Goal: Task Accomplishment & Management: Manage account settings

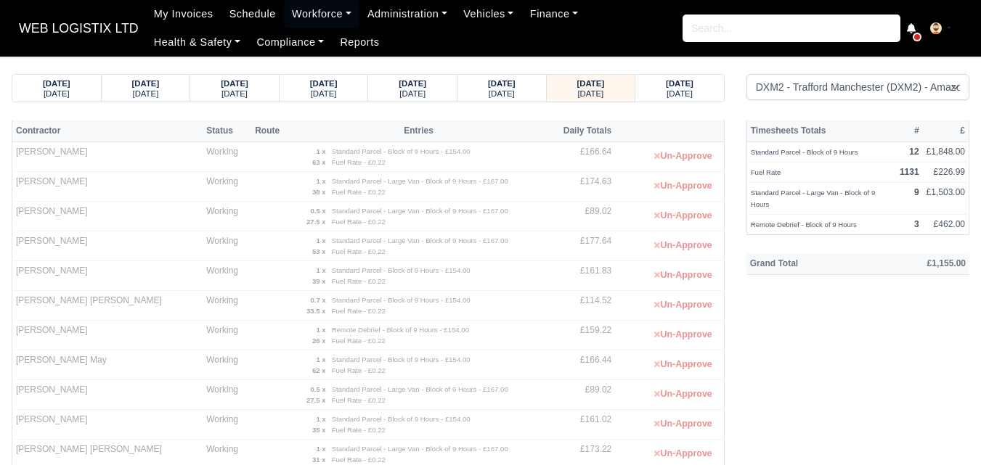
select select "1"
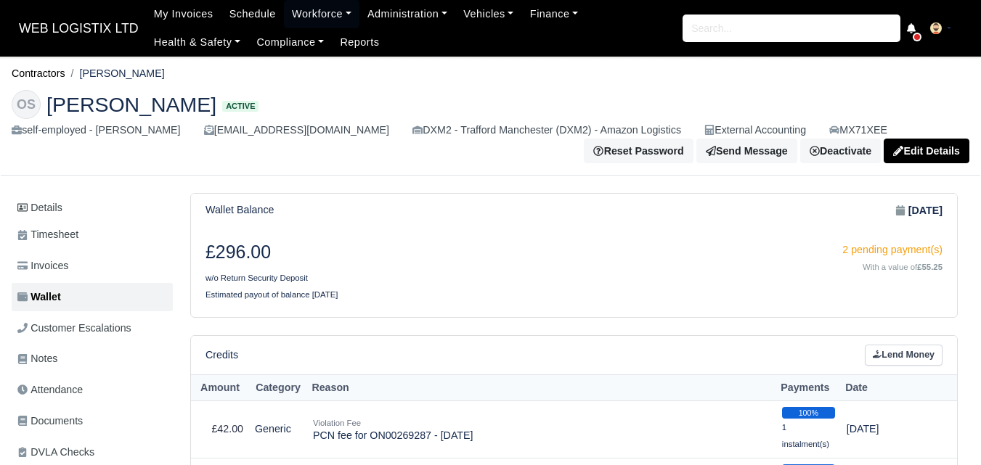
click at [980, 0] on html "WEB LOGISTIX LTD My Invoices Schedule Workforce Manpower Expiring Documents Lea…" at bounding box center [490, 232] width 981 height 465
click at [284, 21] on link "Workforce" at bounding box center [322, 14] width 76 height 28
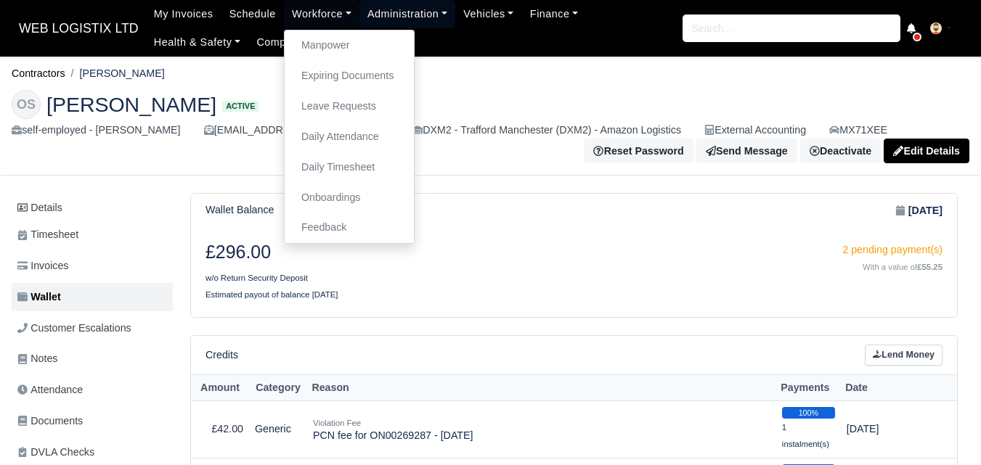
click at [409, 18] on link "Administration" at bounding box center [407, 14] width 96 height 28
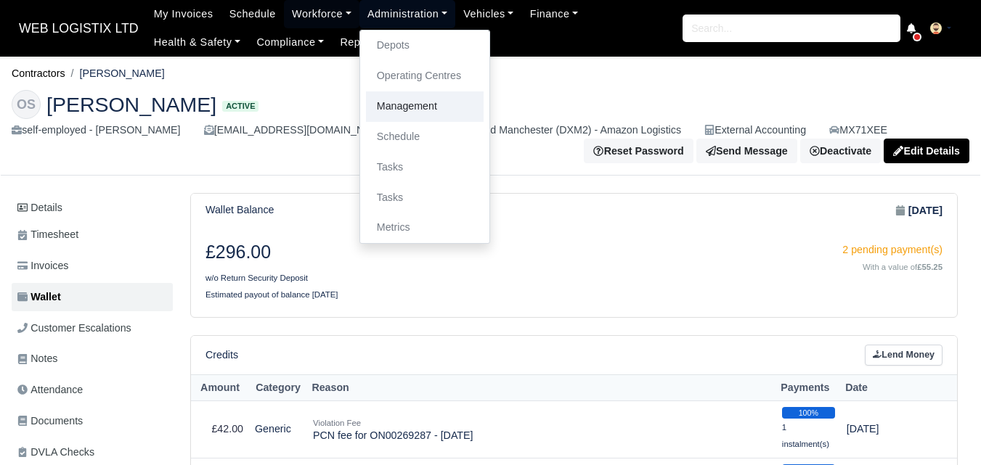
click at [400, 114] on link "Management" at bounding box center [425, 106] width 118 height 30
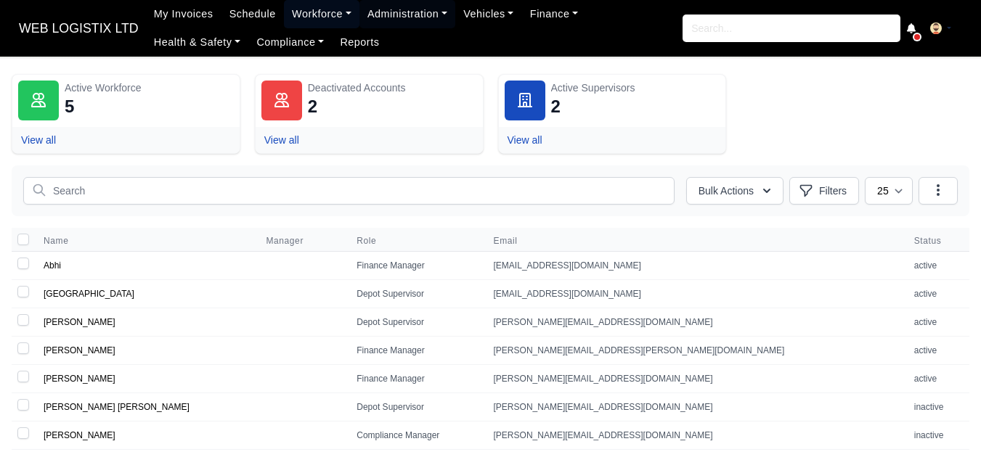
click at [285, 17] on link "Workforce" at bounding box center [322, 14] width 76 height 28
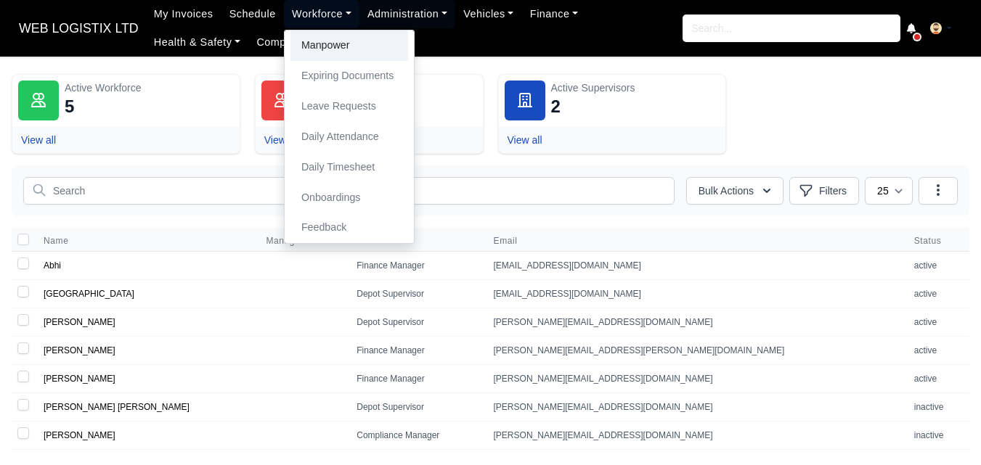
click at [299, 44] on link "Manpower" at bounding box center [349, 45] width 118 height 30
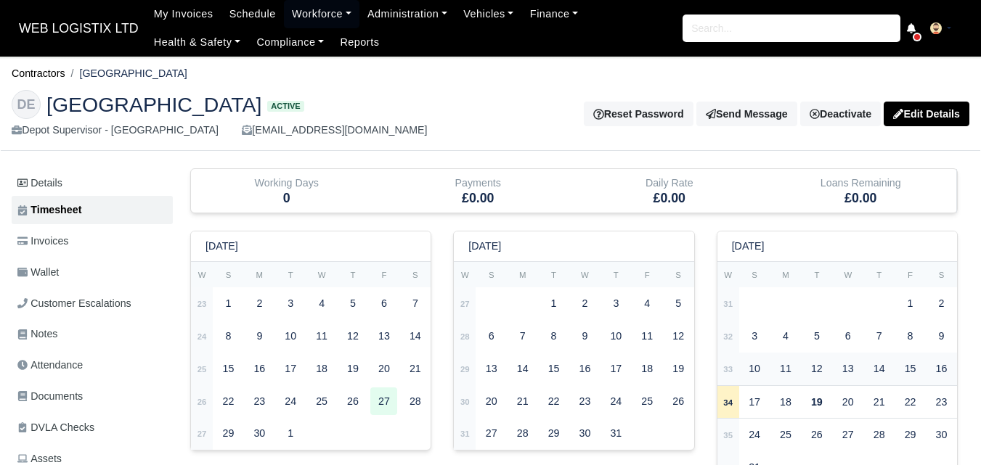
click at [727, 365] on strong "33" at bounding box center [727, 369] width 9 height 9
click at [730, 343] on td "32" at bounding box center [728, 336] width 22 height 33
type input "1"
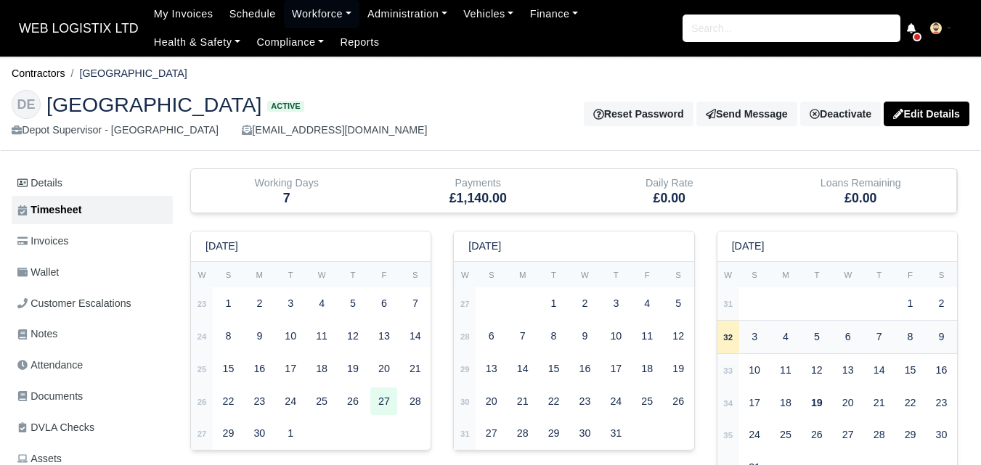
type input "1"
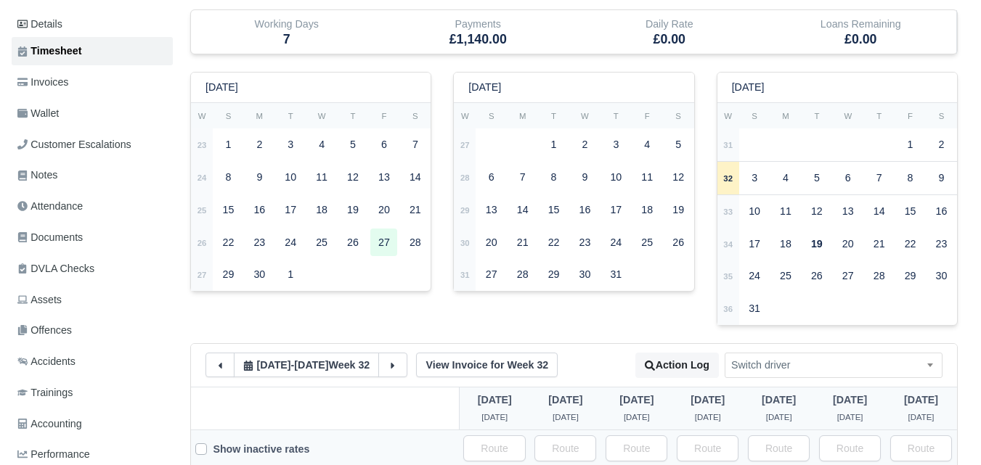
scroll to position [125, 0]
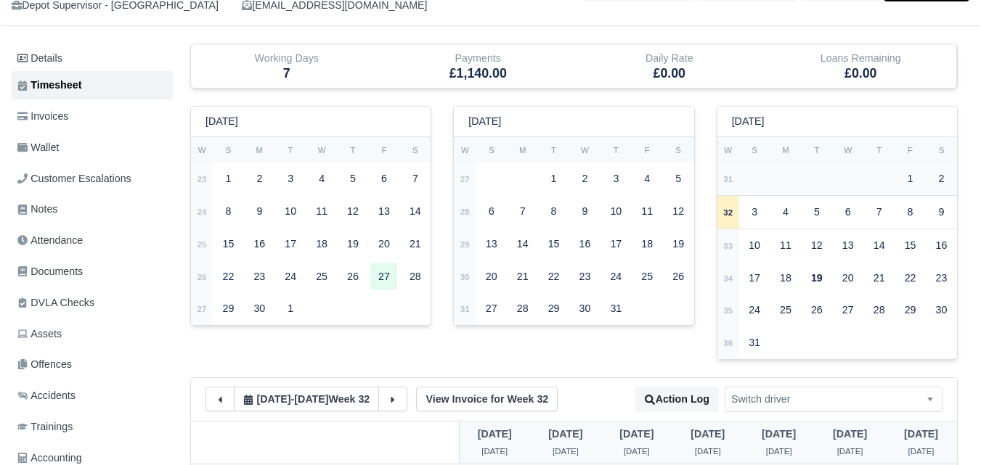
click at [721, 179] on td "31" at bounding box center [728, 179] width 22 height 33
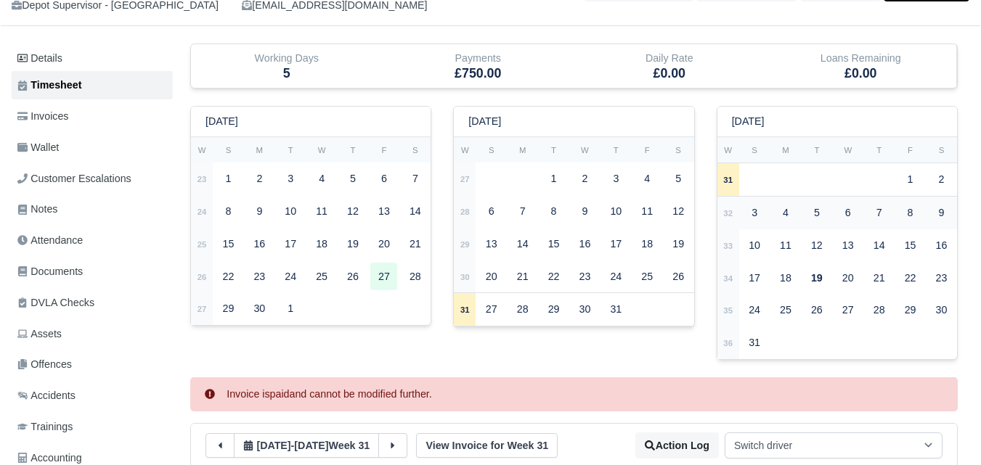
select select
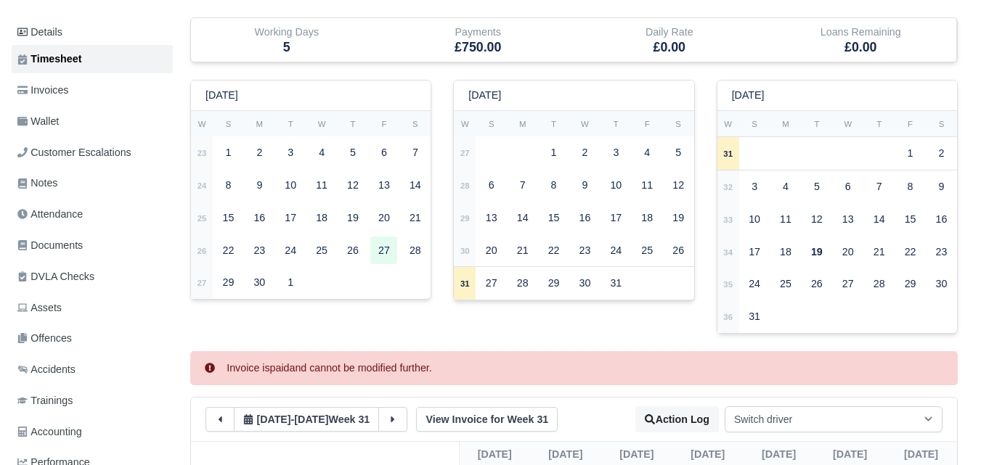
scroll to position [134, 0]
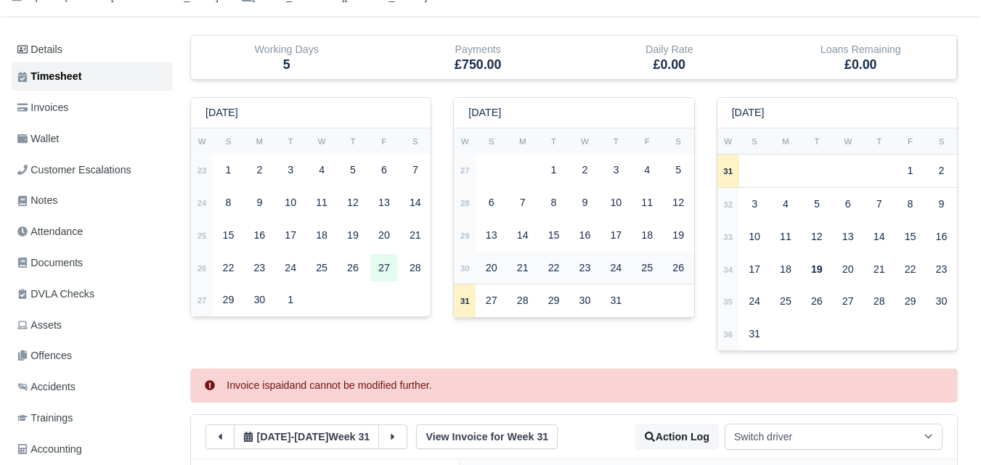
click at [470, 272] on td "30" at bounding box center [465, 268] width 22 height 33
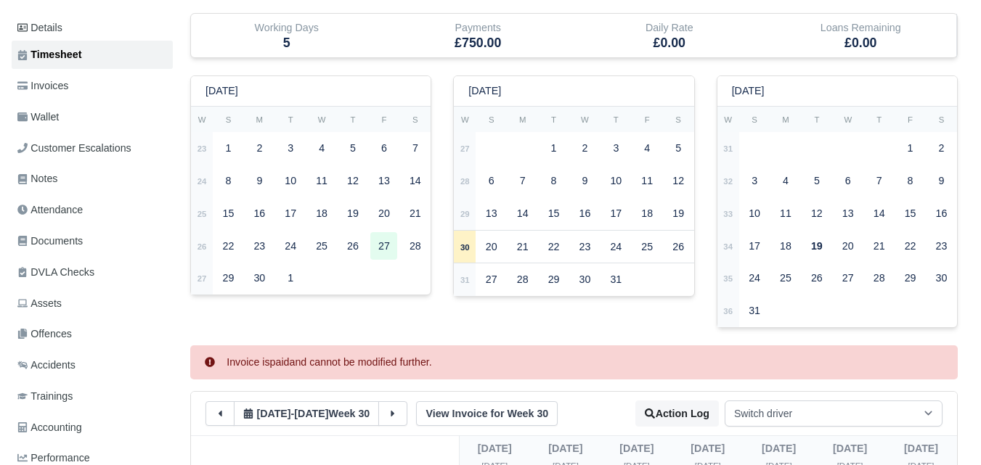
scroll to position [0, 0]
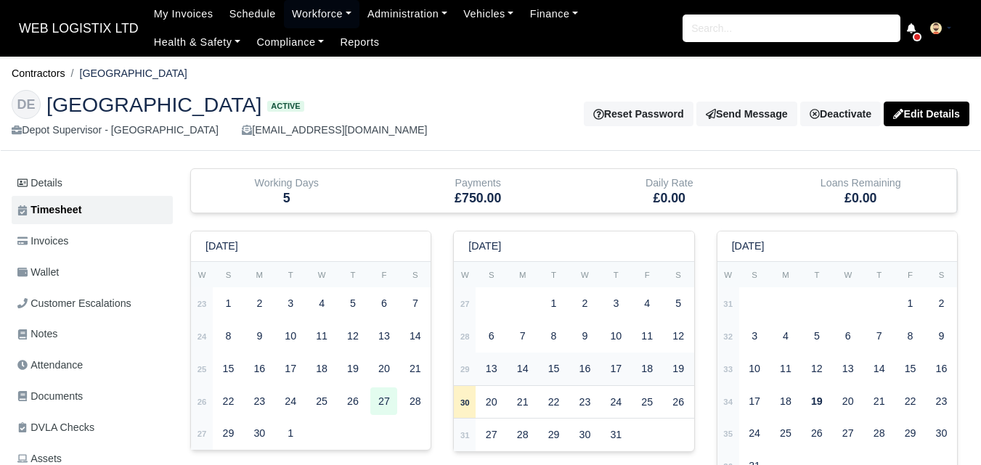
click at [470, 375] on td "29" at bounding box center [465, 369] width 22 height 33
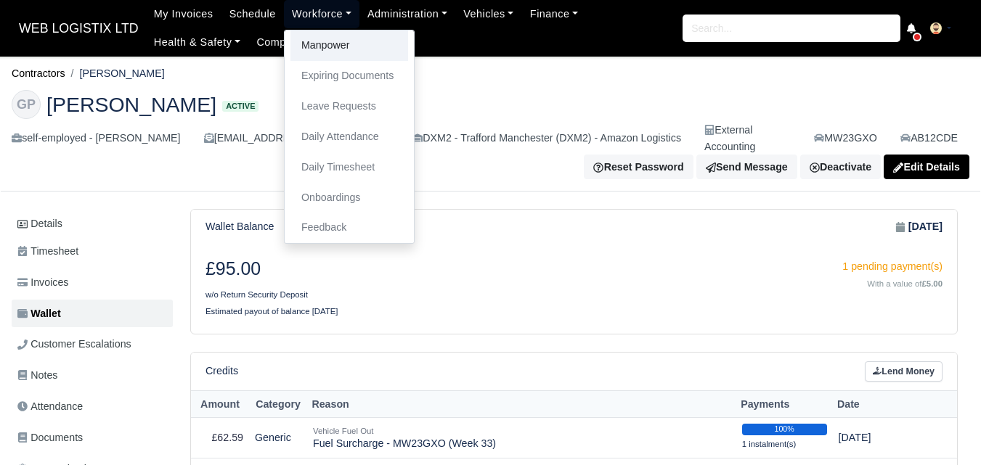
click at [318, 49] on link "Manpower" at bounding box center [349, 45] width 118 height 30
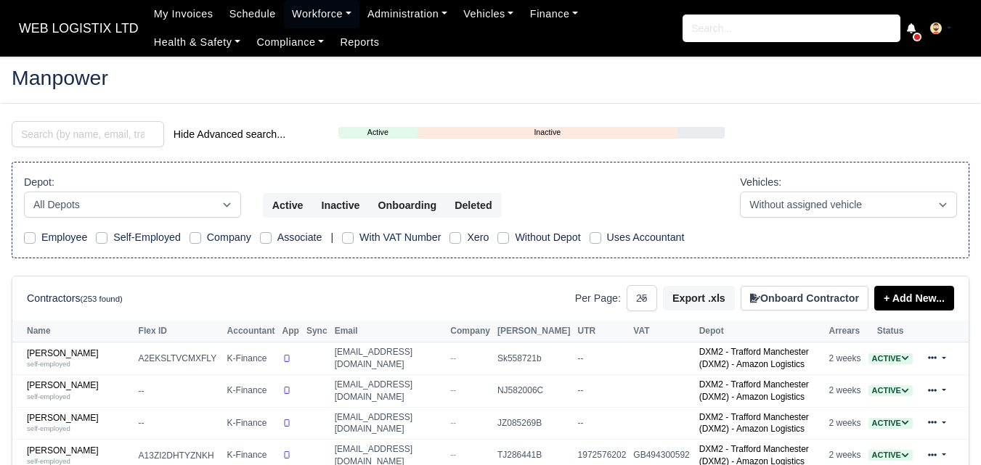
select select "25"
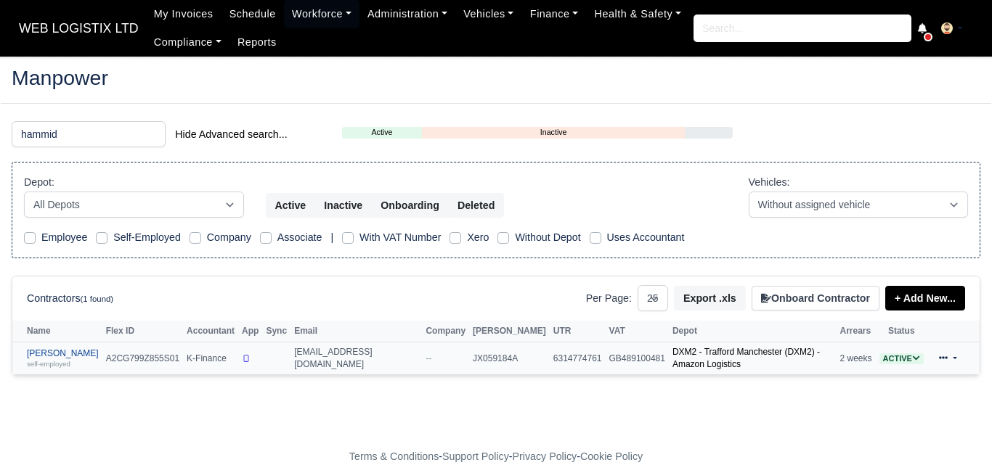
type input "hammid"
click at [54, 352] on link "[PERSON_NAME] self-employed" at bounding box center [63, 358] width 72 height 21
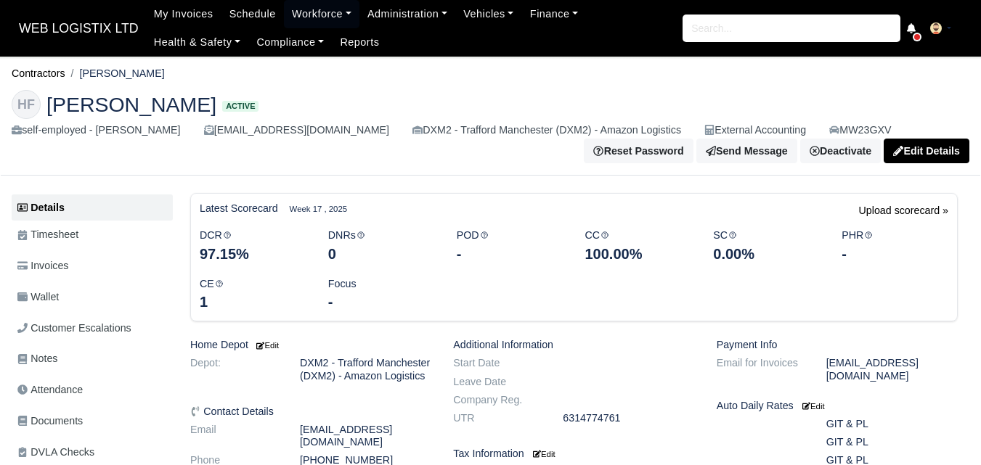
click at [64, 293] on link "Wallet" at bounding box center [92, 297] width 161 height 28
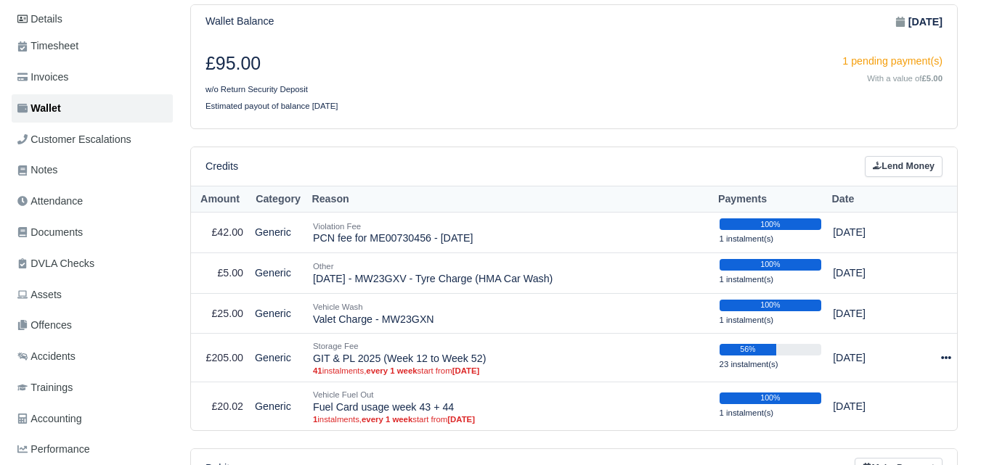
scroll to position [245, 0]
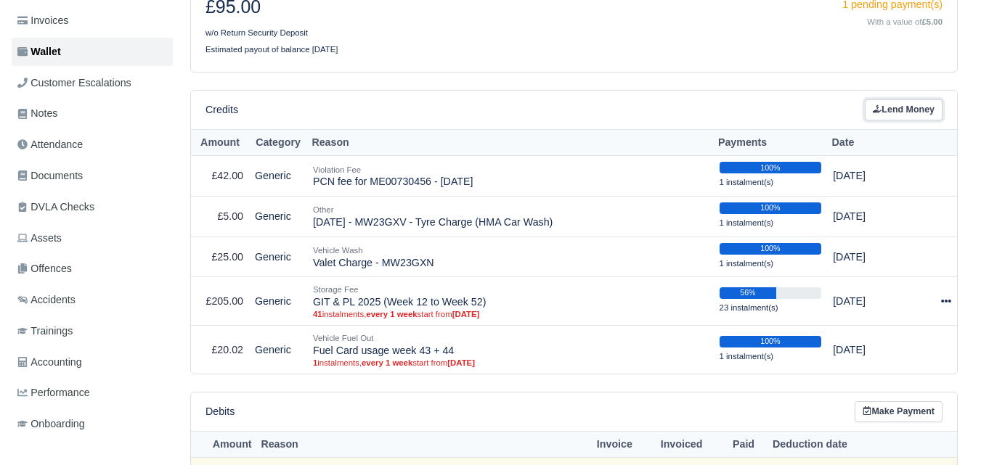
click at [915, 113] on link "Lend Money" at bounding box center [904, 109] width 78 height 21
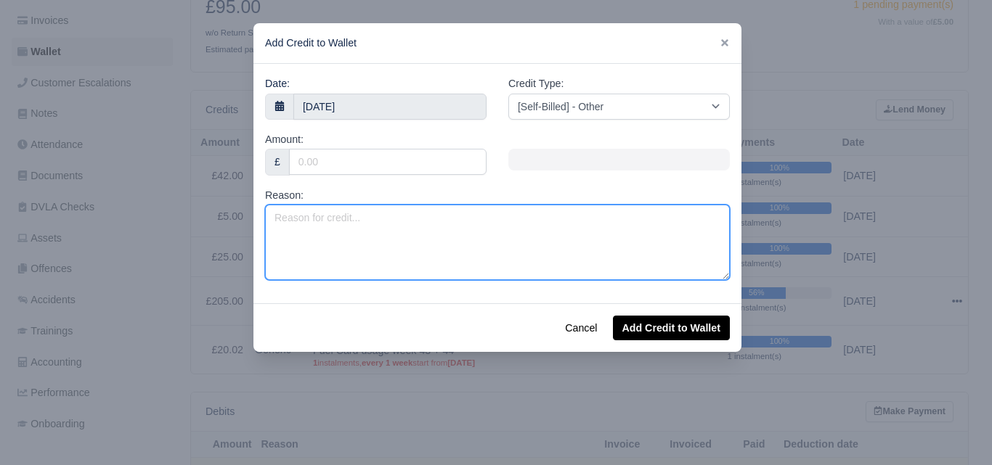
drag, startPoint x: 355, startPoint y: 226, endPoint x: 356, endPoint y: 233, distance: 7.3
click at [356, 233] on textarea "Reason:" at bounding box center [497, 243] width 465 height 76
paste textarea "Insurance Excess - Accident [DATE] - MX71XCP"
drag, startPoint x: 401, startPoint y: 218, endPoint x: 409, endPoint y: 219, distance: 8.8
click at [409, 219] on textarea "Insurance Excess - Accident [DATE] - MX71XCP" at bounding box center [497, 243] width 465 height 76
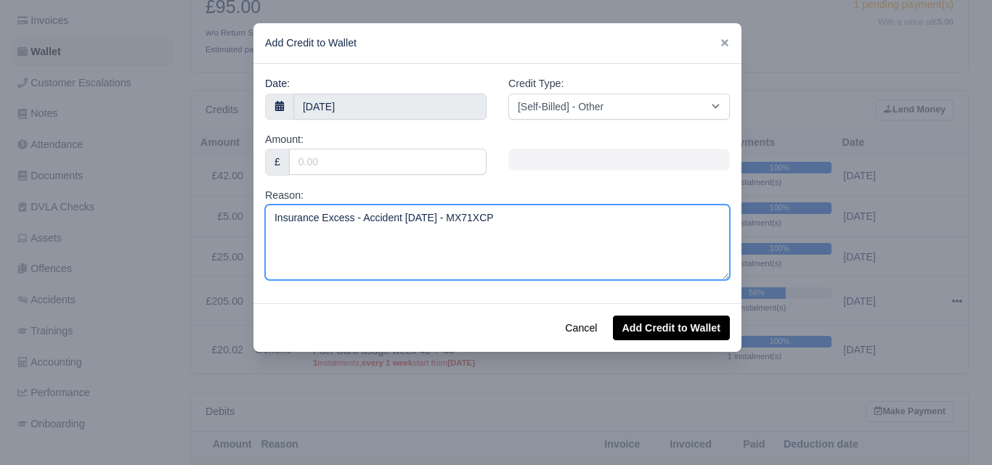
click at [423, 221] on textarea "Insurance Excess - Accident 17/02/2025 - MX71XCP" at bounding box center [497, 243] width 465 height 76
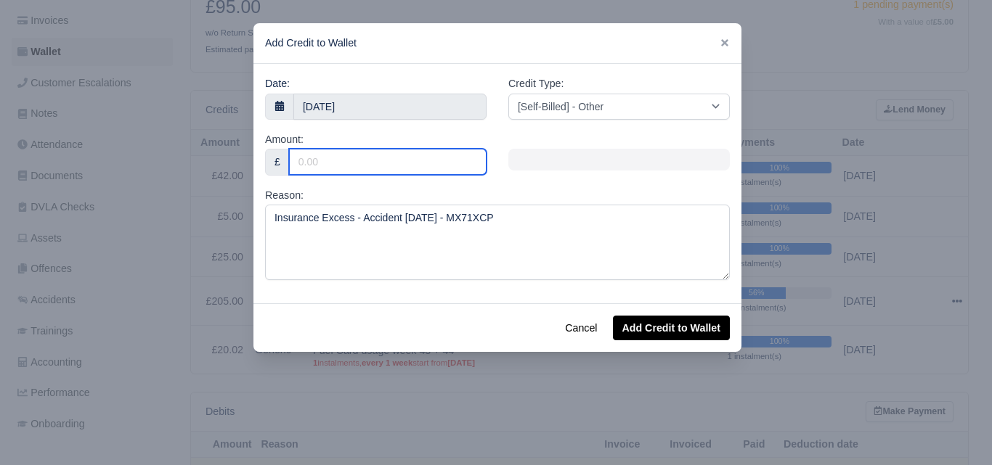
drag, startPoint x: 346, startPoint y: 155, endPoint x: 391, endPoint y: 185, distance: 55.0
click at [346, 155] on input "Amount:" at bounding box center [387, 162] width 197 height 26
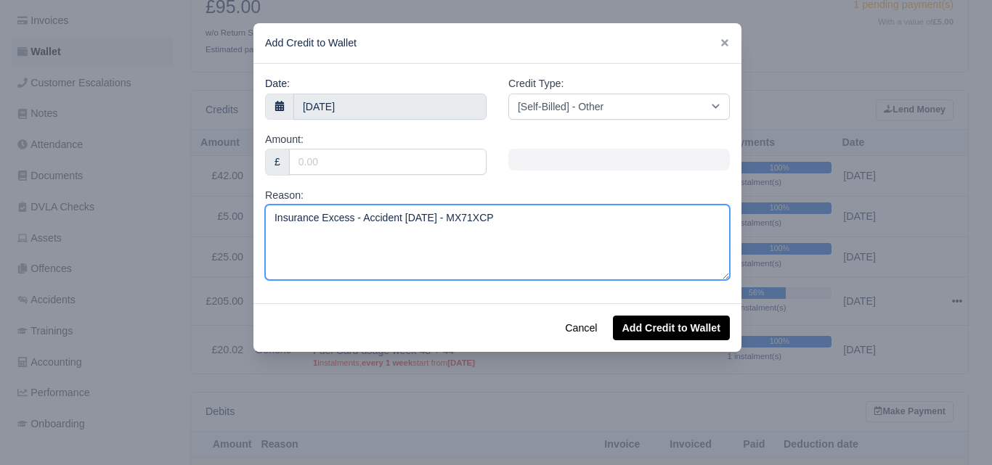
drag, startPoint x: 462, startPoint y: 219, endPoint x: 527, endPoint y: 221, distance: 65.4
click at [527, 221] on textarea "Insurance Excess - Accident 17/05/2025 - MX71XCP" at bounding box center [497, 243] width 465 height 76
paste textarea "W23GXN"
type textarea "Insurance Excess - Accident 17/05/2025 - MW23GXN"
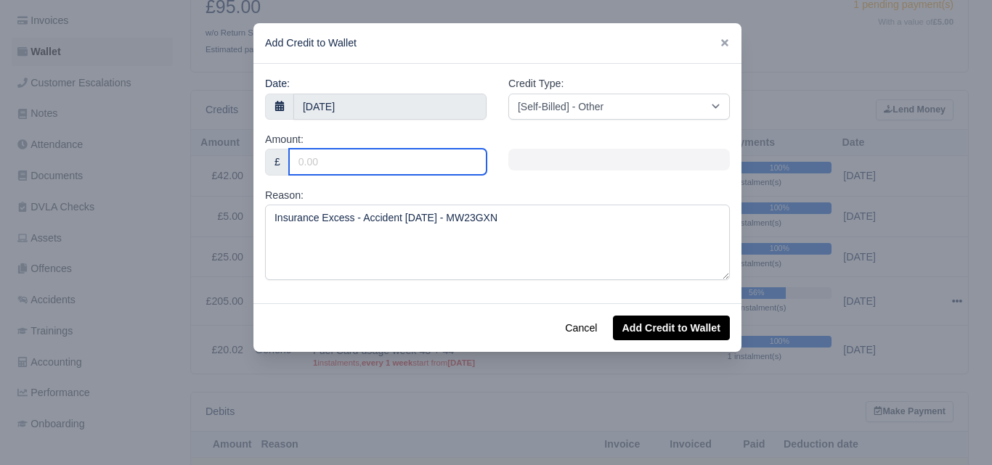
click at [435, 168] on input "Amount:" at bounding box center [387, 162] width 197 height 26
type input "1500"
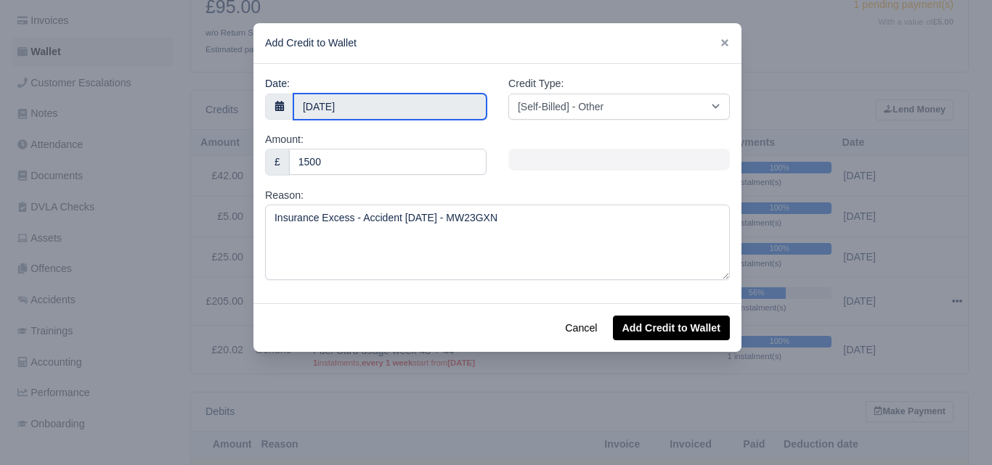
click at [396, 102] on input "19 August 2025" at bounding box center [389, 107] width 193 height 26
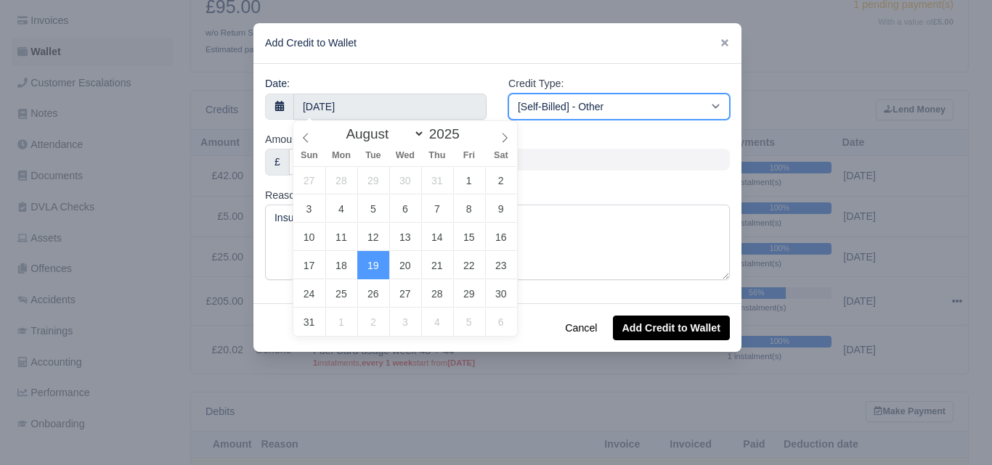
click at [616, 103] on select "[Self-Billed] - Other [Self-Billed] - Negative Invoice [Self-Billed] - Keychain…" at bounding box center [618, 107] width 221 height 26
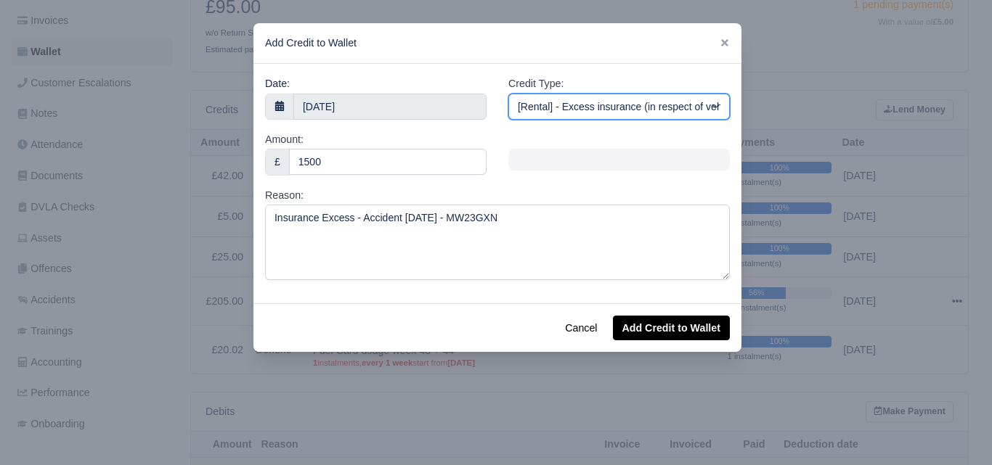
click at [508, 94] on select "[Self-Billed] - Other [Self-Billed] - Negative Invoice [Self-Billed] - Keychain…" at bounding box center [618, 107] width 221 height 26
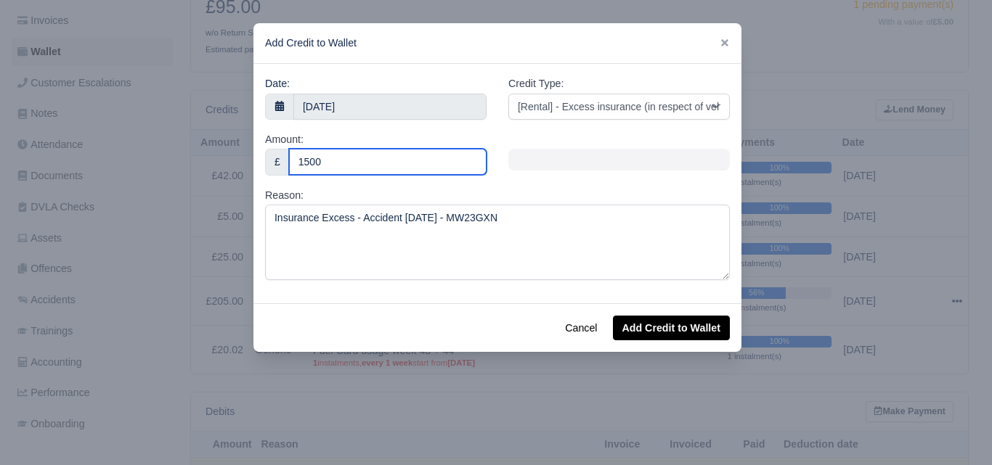
click at [373, 158] on input "1500" at bounding box center [387, 162] width 197 height 26
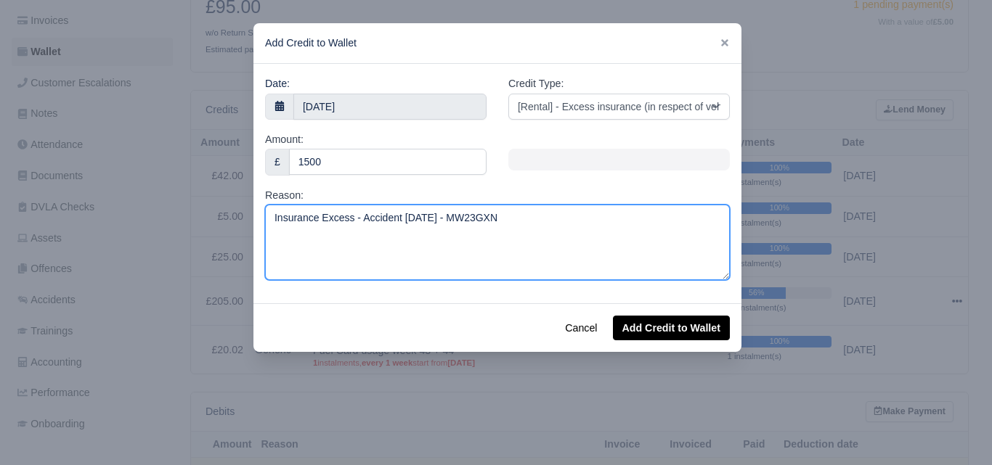
click at [449, 278] on textarea "Insurance Excess - Accident 17/05/2025 - MW23GXN" at bounding box center [497, 243] width 465 height 76
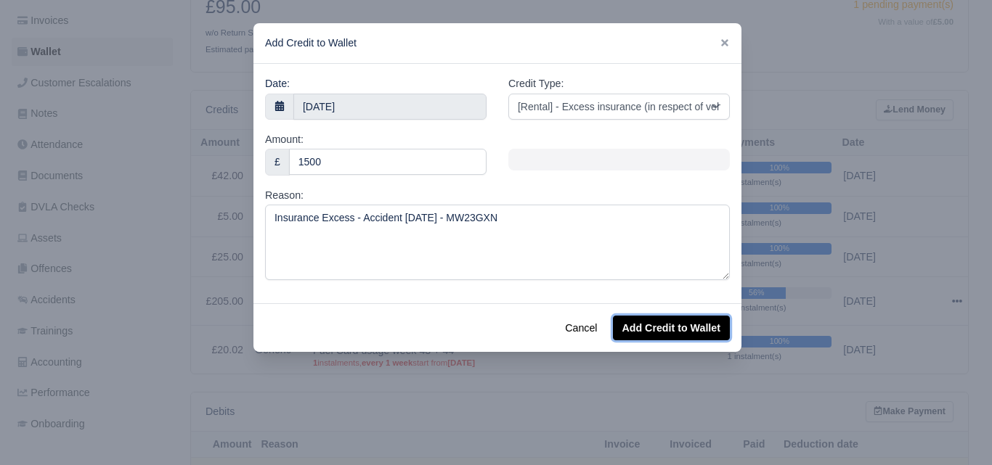
click at [672, 332] on button "Add Credit to Wallet" at bounding box center [671, 328] width 117 height 25
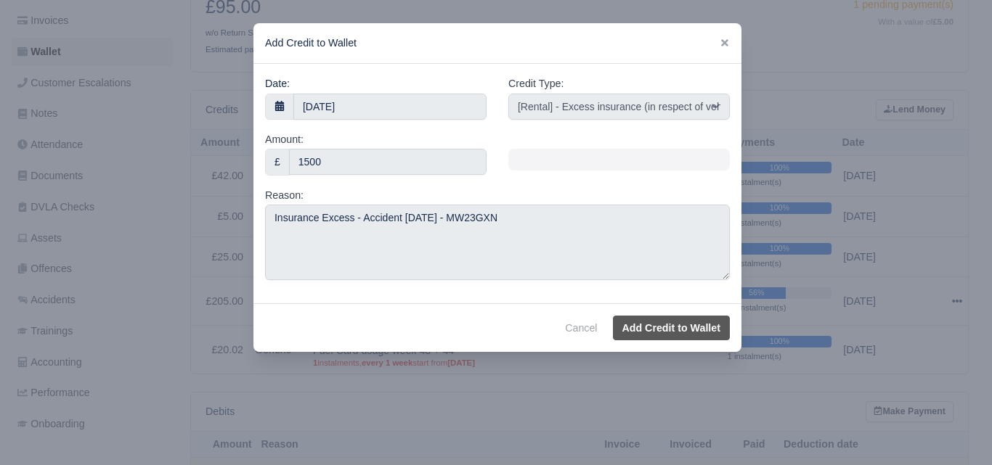
select select "other"
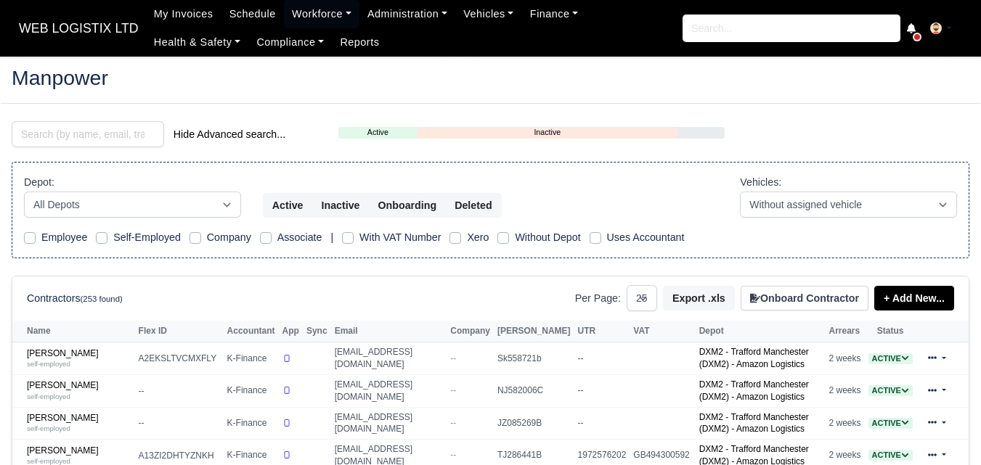
select select "25"
click at [101, 140] on input "search" at bounding box center [88, 134] width 152 height 26
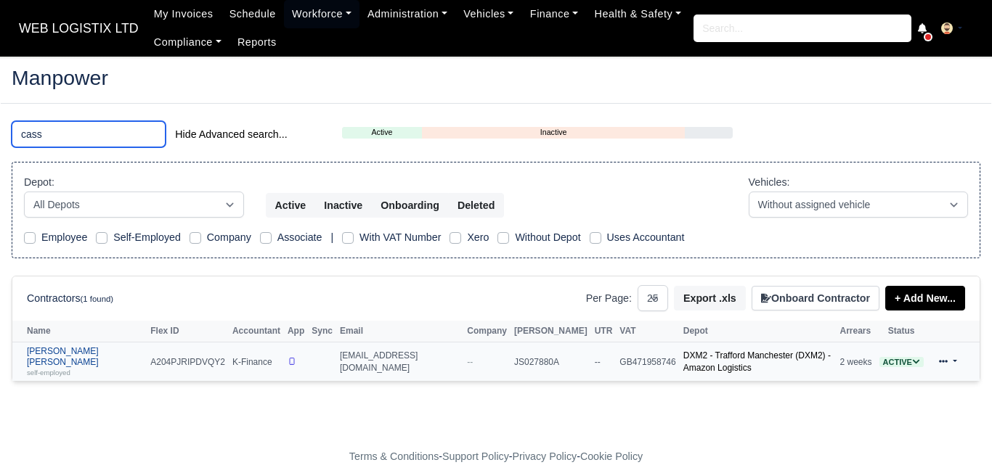
type input "cass"
click at [46, 369] on small "self-employed" at bounding box center [49, 373] width 44 height 8
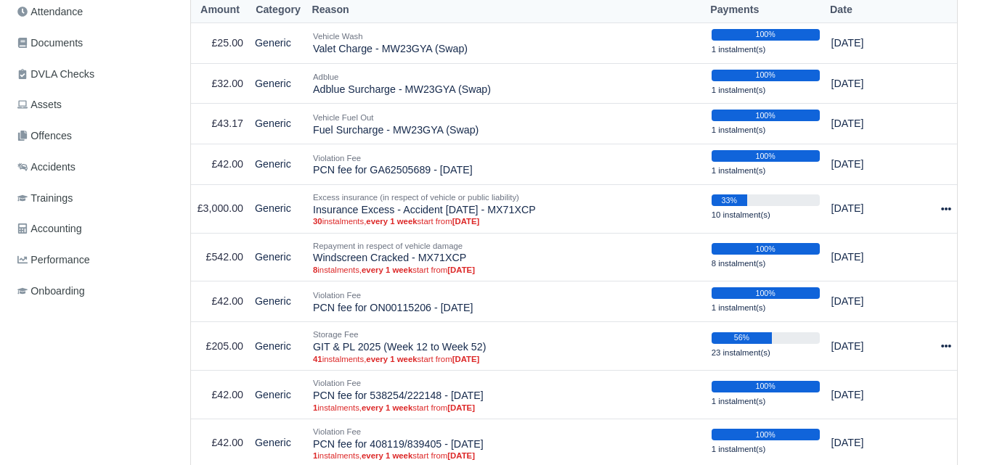
scroll to position [407, 0]
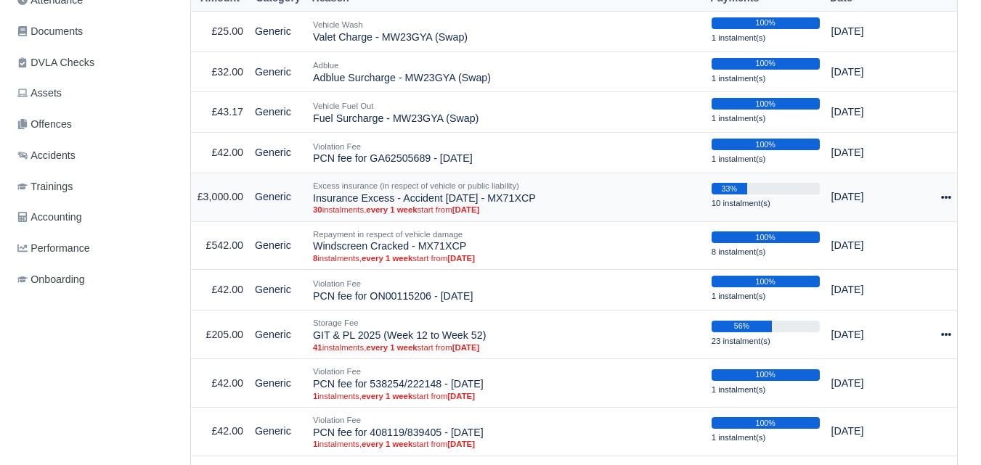
drag, startPoint x: 312, startPoint y: 184, endPoint x: 555, endPoint y: 186, distance: 243.2
click at [555, 186] on td "Excess insurance (in respect of vehicle or public liability) Insurance Excess -…" at bounding box center [506, 197] width 399 height 49
copy td "Insurance Excess - Accident 08/02/2025 - MX71XCP"
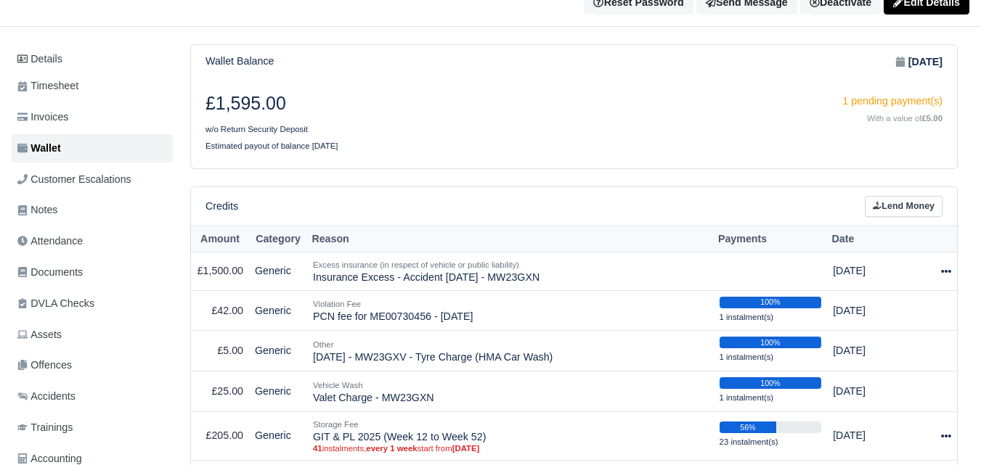
scroll to position [281, 0]
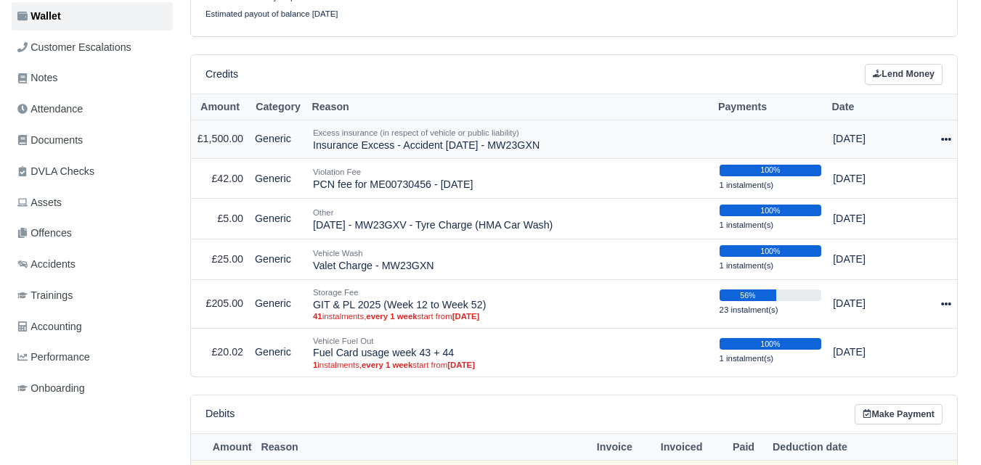
click at [942, 147] on div at bounding box center [939, 139] width 24 height 17
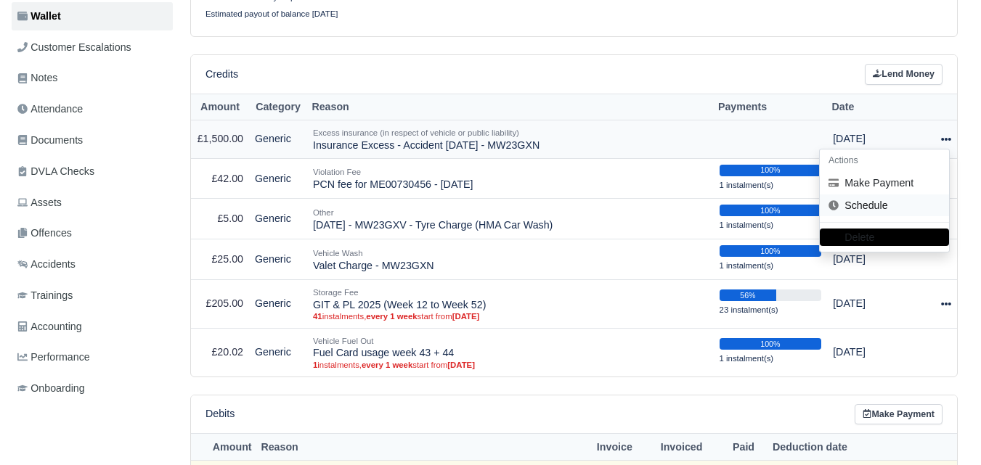
click at [851, 211] on link "Schedule" at bounding box center [884, 206] width 129 height 23
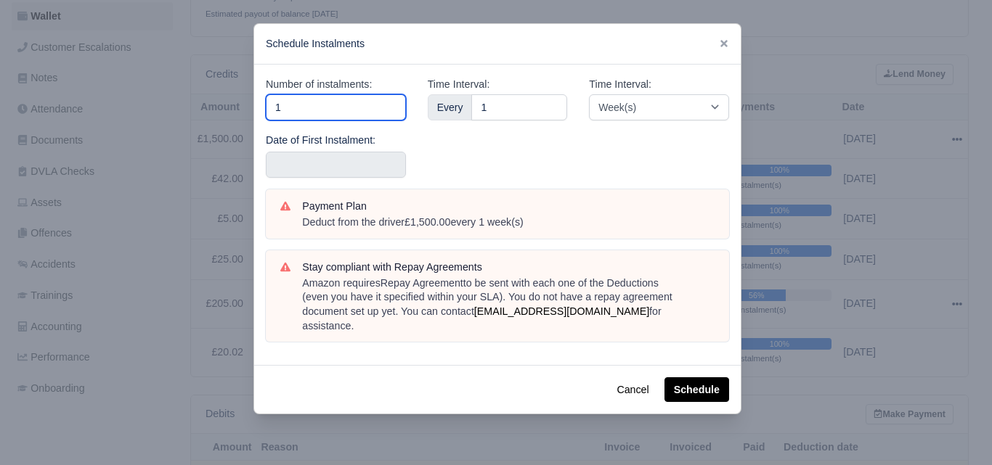
click at [311, 104] on input "1" at bounding box center [336, 107] width 140 height 26
type input "15"
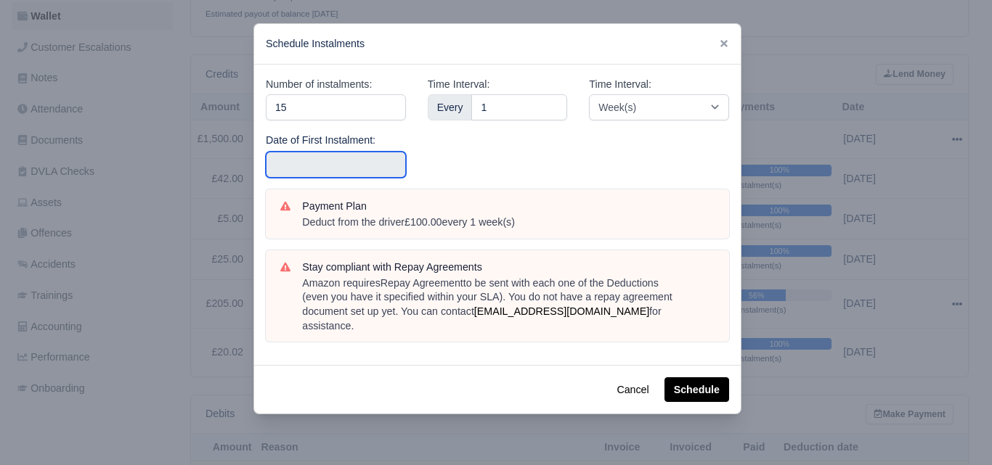
click at [306, 168] on input "text" at bounding box center [336, 165] width 140 height 26
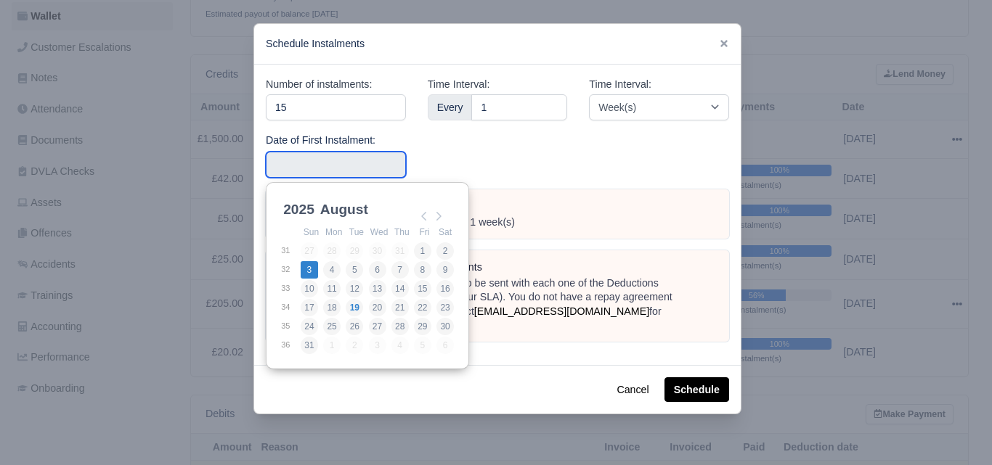
type input "2025-08-03"
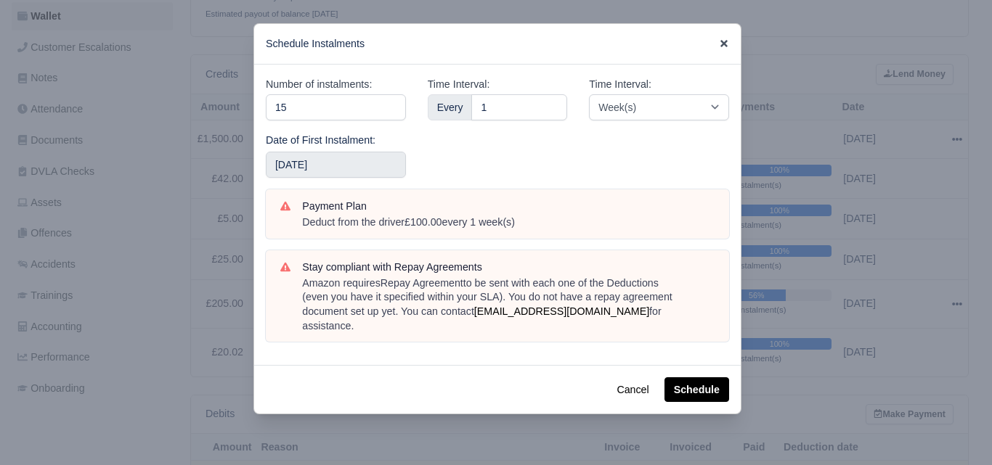
click at [727, 44] on icon at bounding box center [724, 43] width 10 height 10
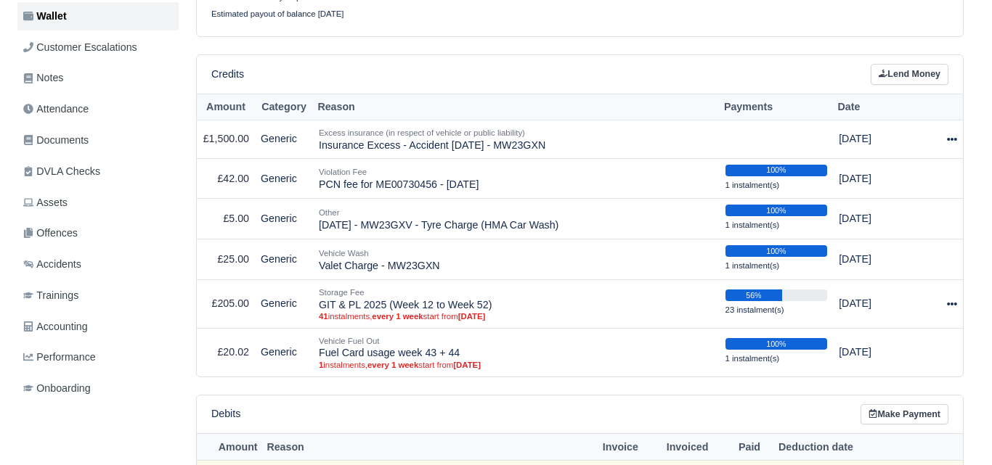
scroll to position [121, 0]
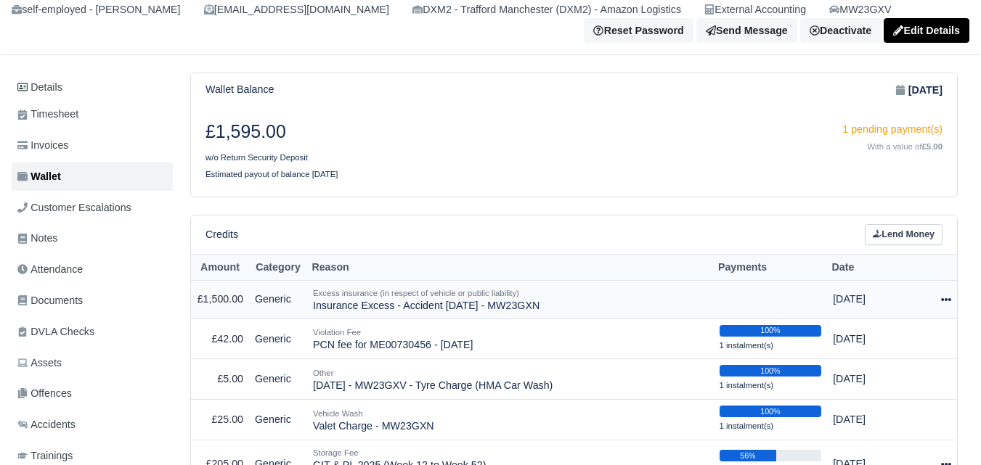
click at [937, 299] on div at bounding box center [939, 299] width 24 height 17
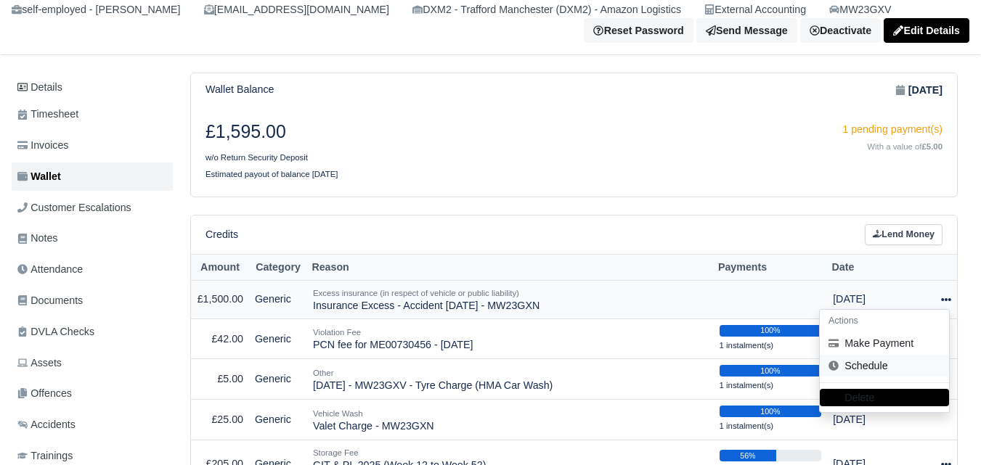
click at [868, 370] on link "Schedule" at bounding box center [884, 366] width 129 height 23
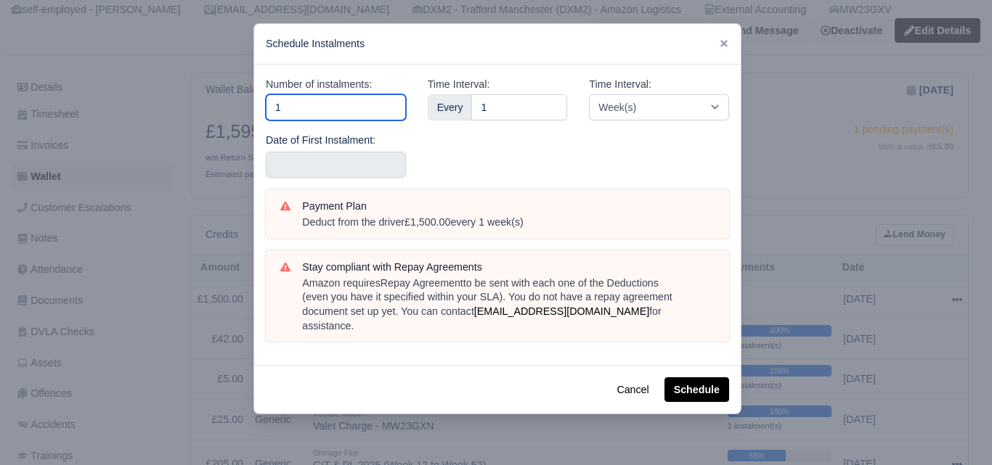
click at [326, 102] on input "1" at bounding box center [336, 107] width 140 height 26
type input "15"
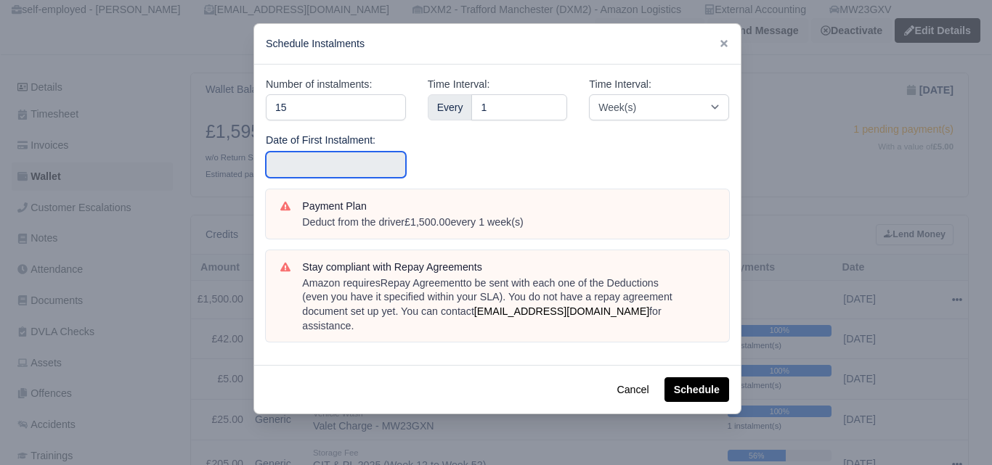
click at [296, 158] on input "text" at bounding box center [336, 165] width 140 height 26
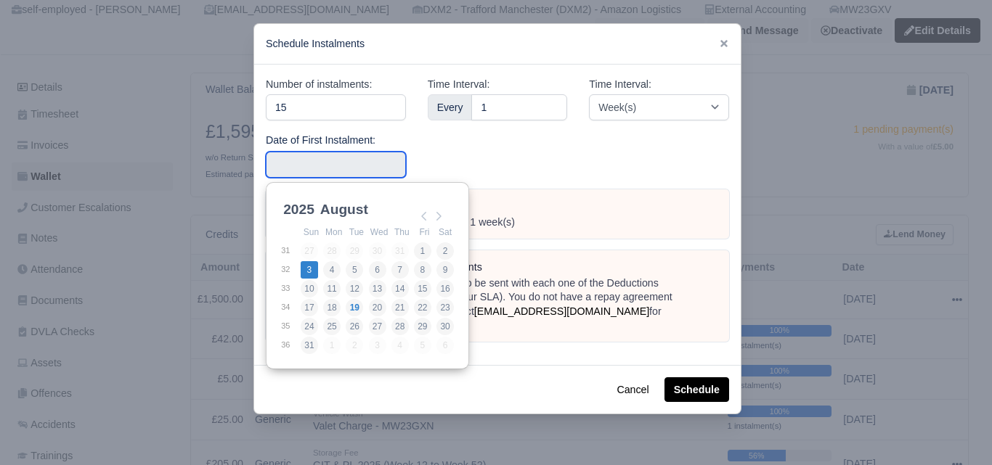
type input "2025-08-03"
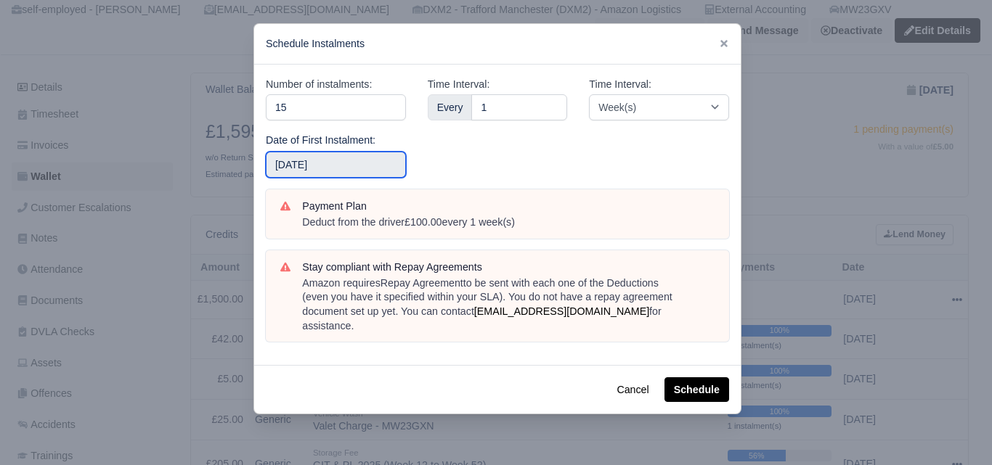
click at [353, 169] on input "2025-08-03" at bounding box center [336, 165] width 140 height 26
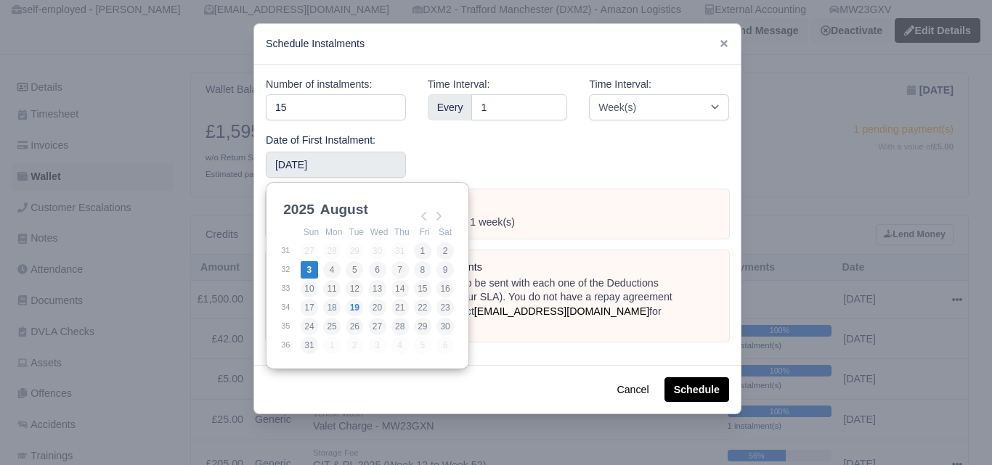
click at [476, 149] on div "Time Interval: Every 1" at bounding box center [498, 132] width 162 height 113
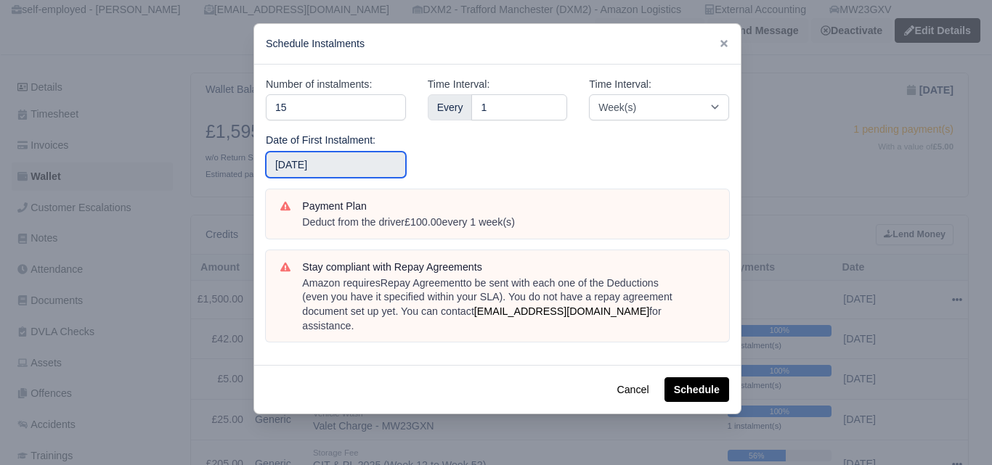
click at [379, 161] on input "2025-08-03" at bounding box center [336, 165] width 140 height 26
click at [489, 147] on div "Time Interval: Every 1" at bounding box center [498, 132] width 162 height 113
click at [690, 378] on button "Schedule" at bounding box center [696, 390] width 65 height 25
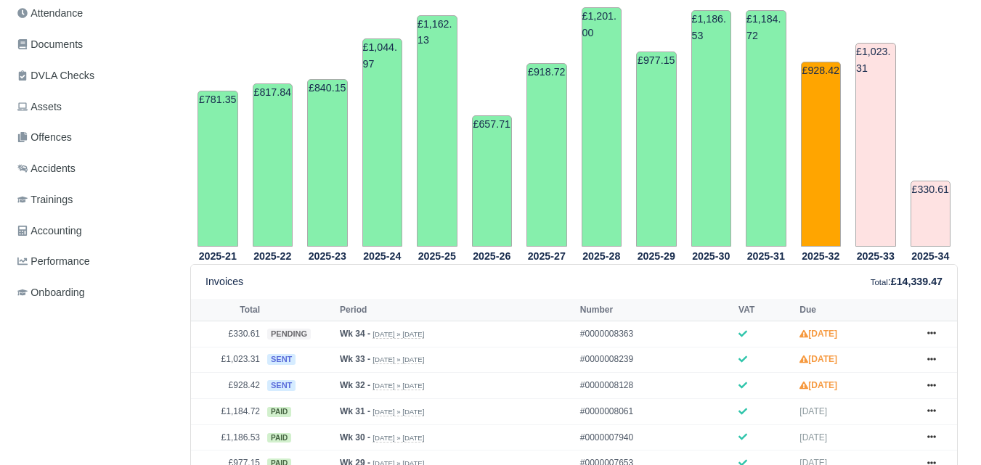
scroll to position [213, 0]
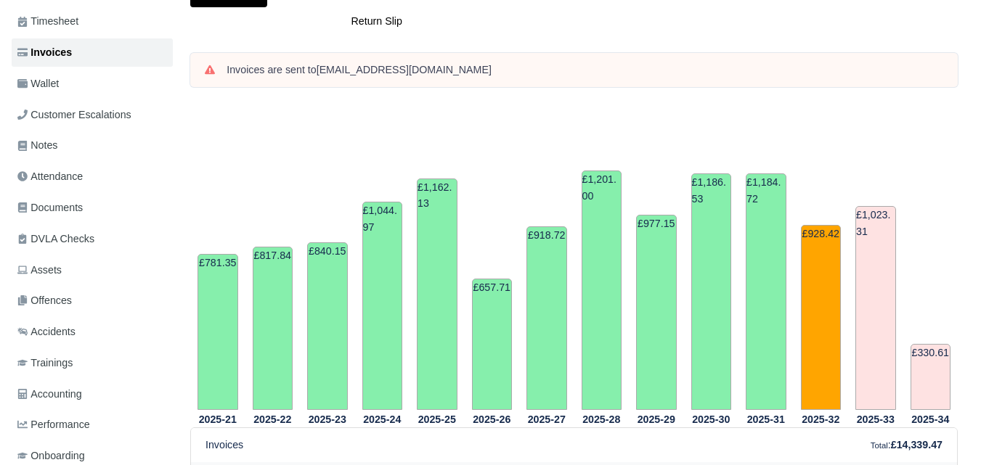
click at [980, 57] on html "WEB LOGISTIX LTD My Invoices Schedule Workforce Manpower Expiring Documents Lea…" at bounding box center [490, 19] width 981 height 465
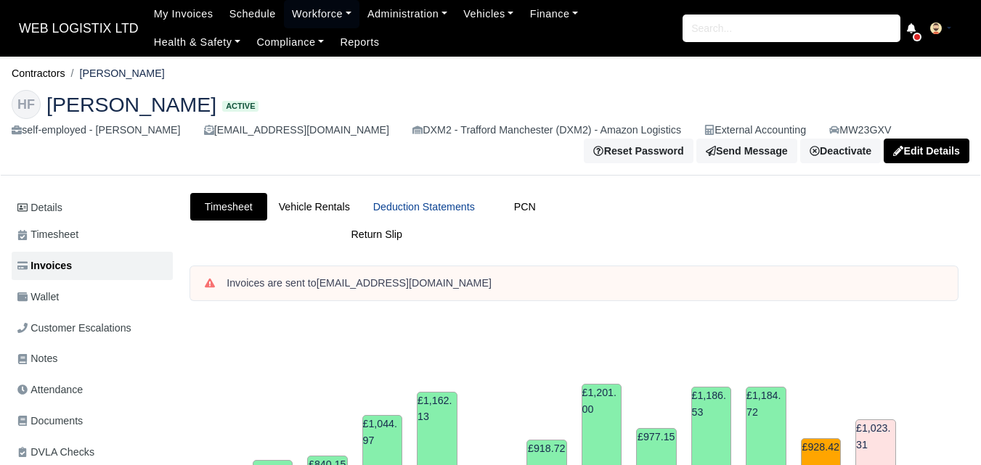
click at [425, 208] on link "Deduction Statements" at bounding box center [424, 207] width 125 height 28
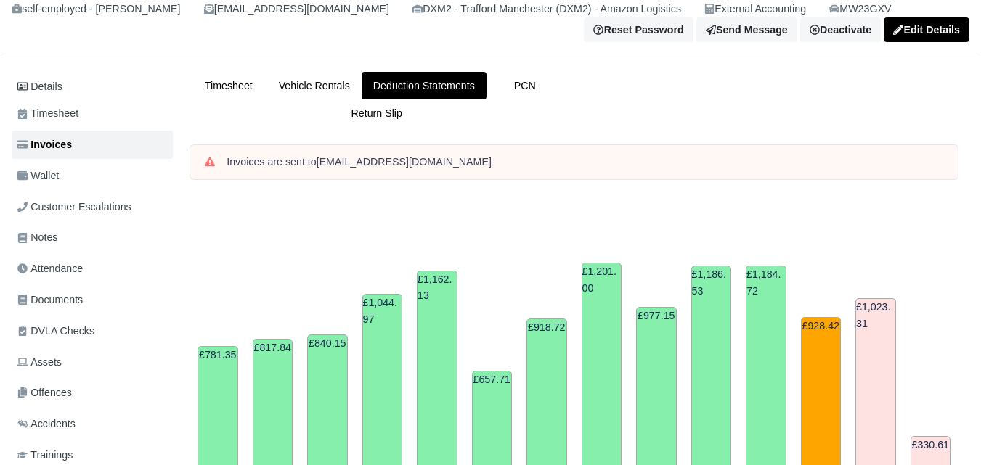
scroll to position [15, 0]
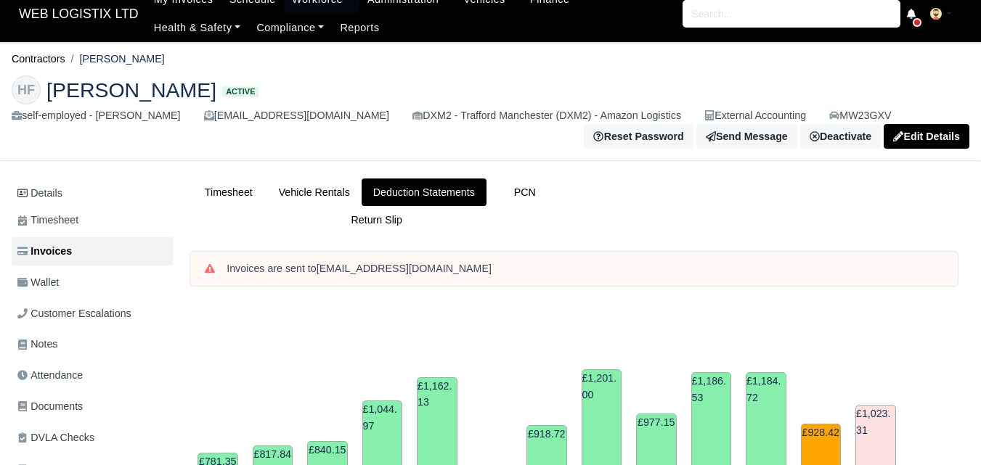
click at [980, 126] on html "WEB LOGISTIX LTD My Invoices Schedule Workforce Manpower Expiring Documents Lea…" at bounding box center [490, 217] width 981 height 465
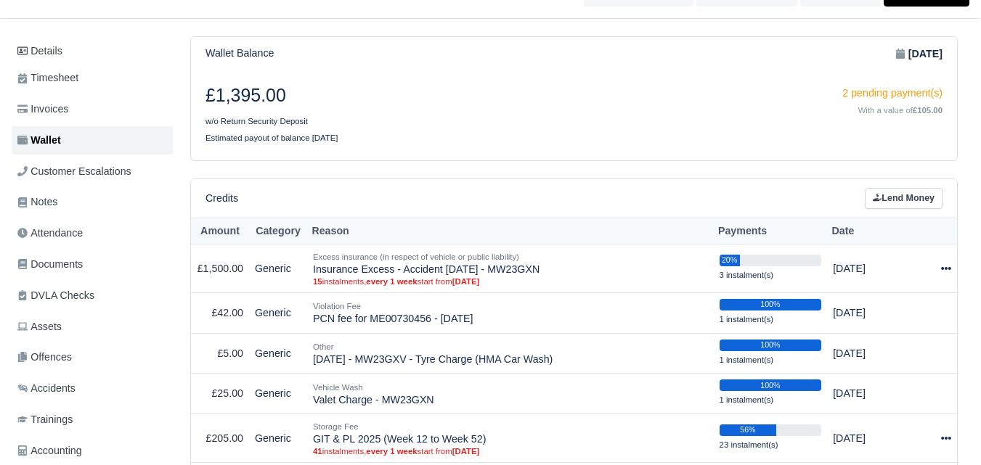
scroll to position [146, 0]
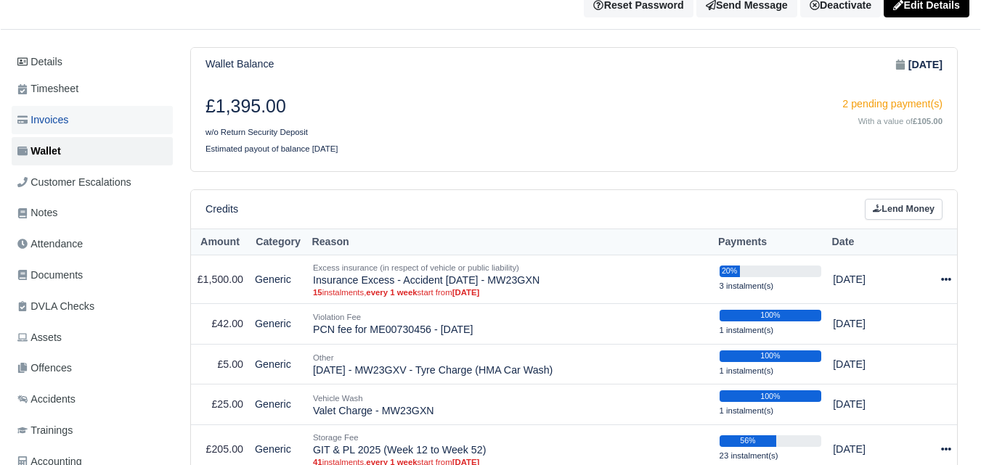
click at [71, 114] on link "Invoices" at bounding box center [92, 120] width 161 height 28
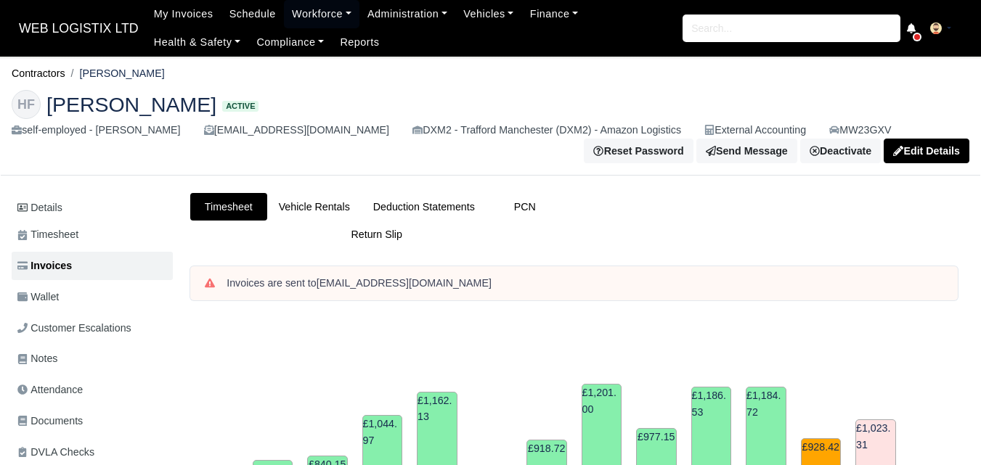
click at [963, 92] on html "WEB LOGISTIX LTD My Invoices Schedule Workforce Manpower Expiring Documents Lea…" at bounding box center [490, 232] width 981 height 465
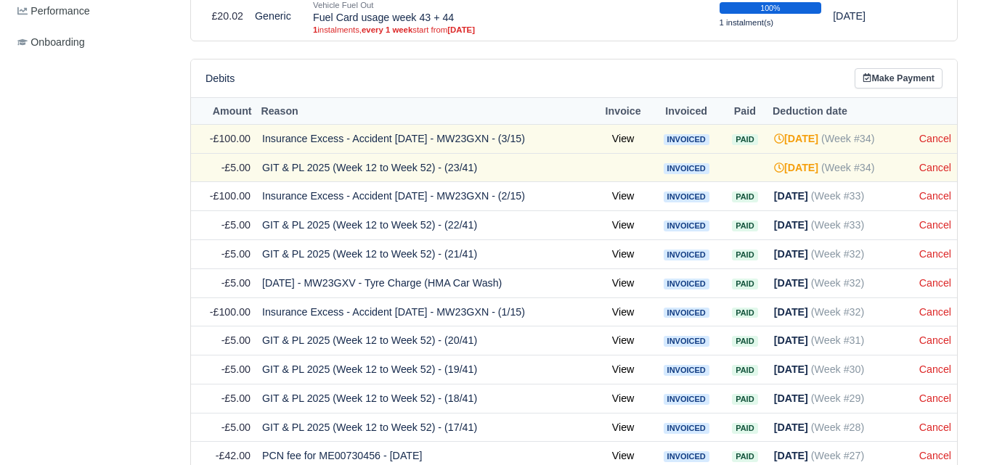
scroll to position [381, 0]
